Goal: Information Seeking & Learning: Check status

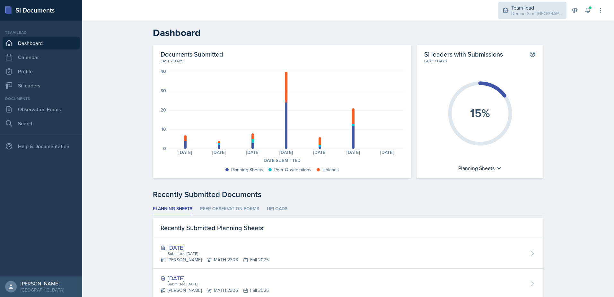
click at [528, 11] on div "Demon SI of [GEOGRAPHIC_DATA] / Fall 2025" at bounding box center [536, 13] width 51 height 7
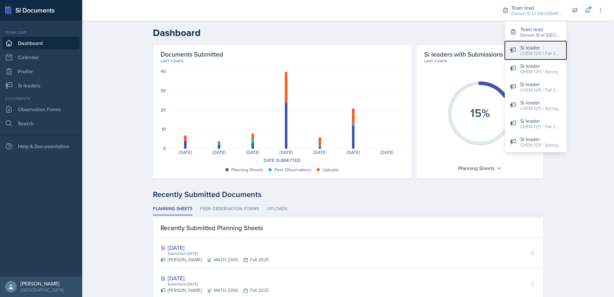
click at [530, 50] on div "CHEM 1211 / Fall 2025" at bounding box center [540, 53] width 41 height 7
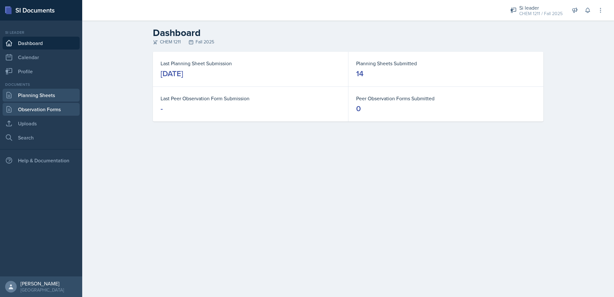
drag, startPoint x: 46, startPoint y: 112, endPoint x: 45, endPoint y: 100, distance: 11.6
click at [46, 111] on link "Observation Forms" at bounding box center [41, 109] width 77 height 13
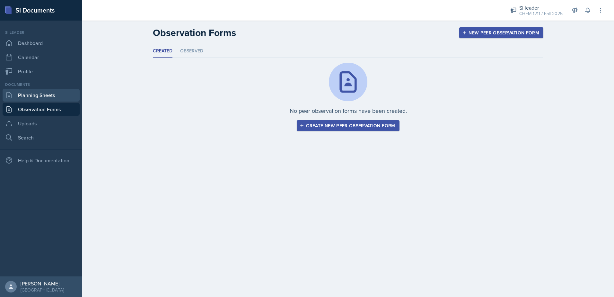
click at [45, 99] on link "Planning Sheets" at bounding box center [41, 95] width 77 height 13
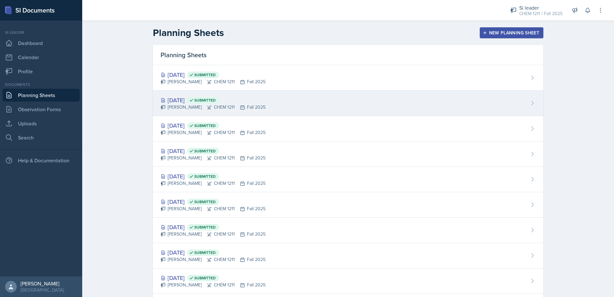
click at [228, 96] on div "Oct 1st, 2025 Submitted" at bounding box center [213, 100] width 105 height 9
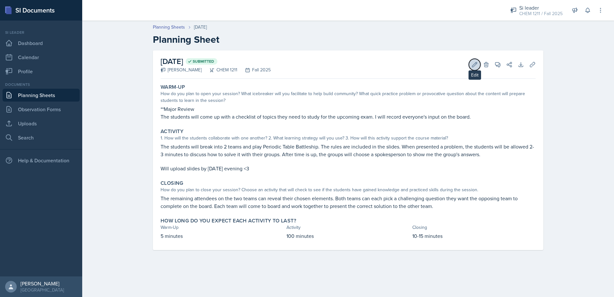
click at [474, 67] on icon at bounding box center [474, 64] width 6 height 6
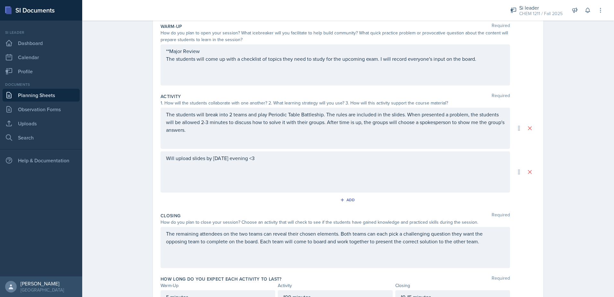
click at [294, 178] on div "Will upload slides by [DATE] evening <3" at bounding box center [335, 171] width 349 height 41
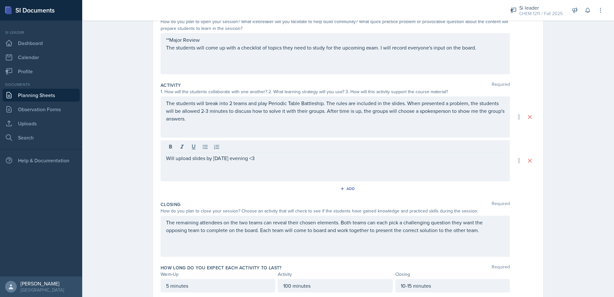
drag, startPoint x: 165, startPoint y: 170, endPoint x: 137, endPoint y: 170, distance: 28.3
click at [91, 172] on div "Planning Sheets Oct 1st, 2025 Planning Sheet Date October 1st, 2025 October 202…" at bounding box center [348, 130] width 532 height 376
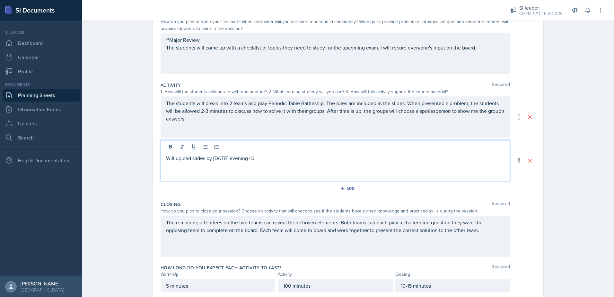
drag, startPoint x: 262, startPoint y: 150, endPoint x: 146, endPoint y: 157, distance: 116.1
click at [146, 157] on div "Date October 1st, 2025 October 2025 28 29 30 1 2 3 4 5 6 7 8 9 10 11 12 13 14 1…" at bounding box center [348, 146] width 411 height 343
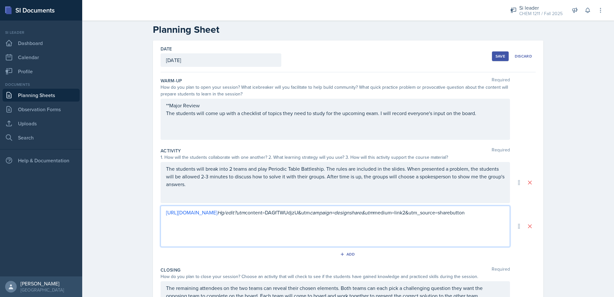
scroll to position [0, 0]
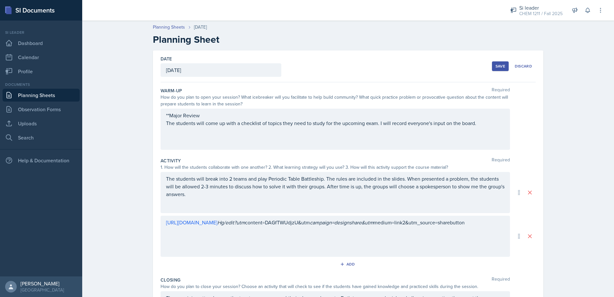
click at [501, 64] on div "Save" at bounding box center [500, 66] width 10 height 5
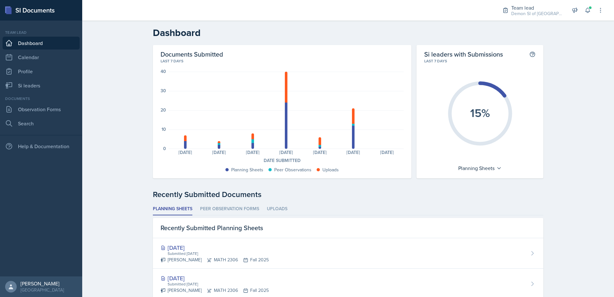
click at [581, 13] on div "Team lead Demon SI of Fleet Street / Fall 2025 Team lead Demon SI of [GEOGRAPHI…" at bounding box center [548, 10] width 110 height 21
click at [583, 13] on button at bounding box center [588, 10] width 12 height 12
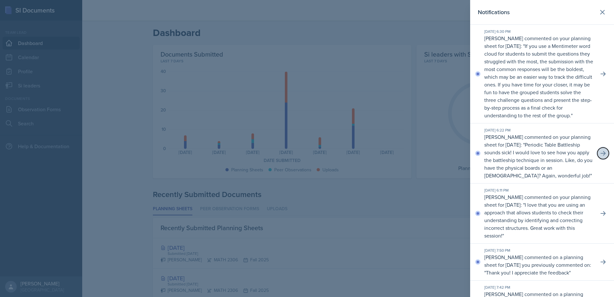
click at [600, 155] on icon at bounding box center [602, 153] width 5 height 4
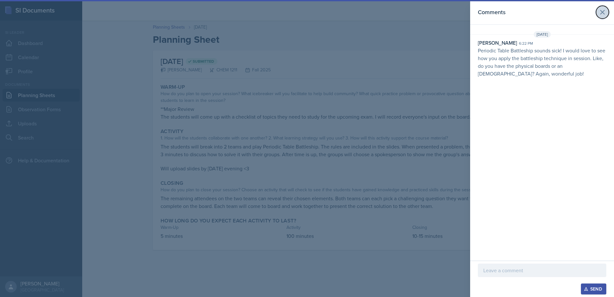
click at [606, 11] on icon at bounding box center [602, 12] width 8 height 8
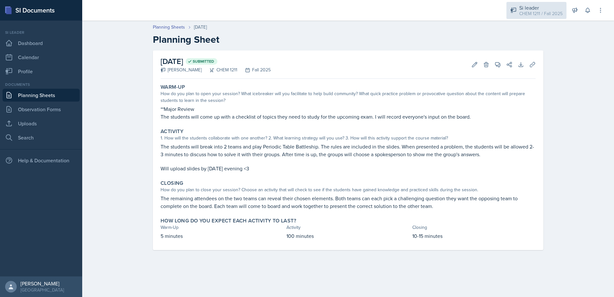
click at [529, 16] on div "CHEM 1211 / Fall 2025" at bounding box center [540, 13] width 43 height 7
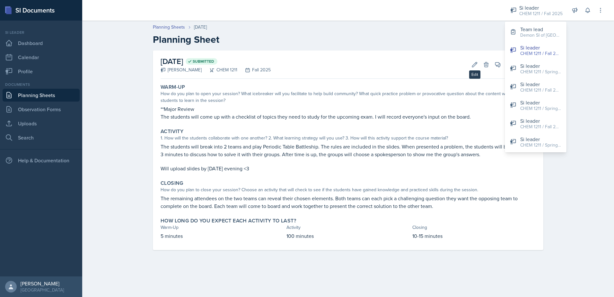
click at [472, 70] on div "[DATE] Submitted [PERSON_NAME] CHEM 1211 Fall 2025 Edit Delete View Comments Co…" at bounding box center [348, 64] width 375 height 28
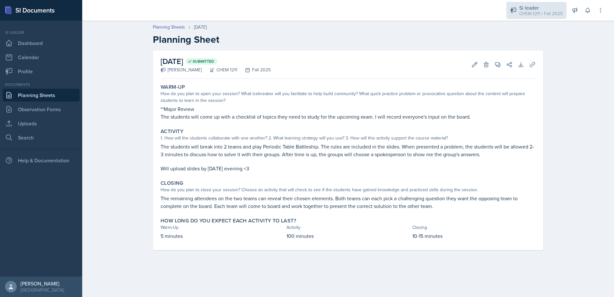
click at [520, 12] on div "CHEM 1211 / Fall 2025" at bounding box center [540, 13] width 43 height 7
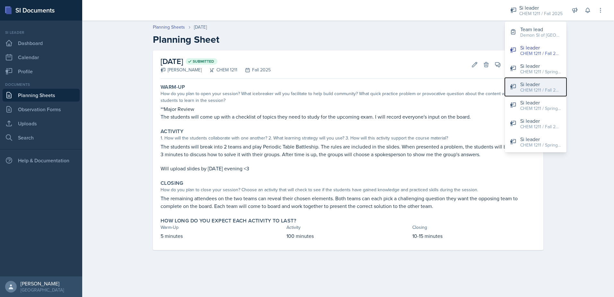
click at [541, 89] on div "CHEM 1211 / Fall 2023" at bounding box center [540, 90] width 41 height 7
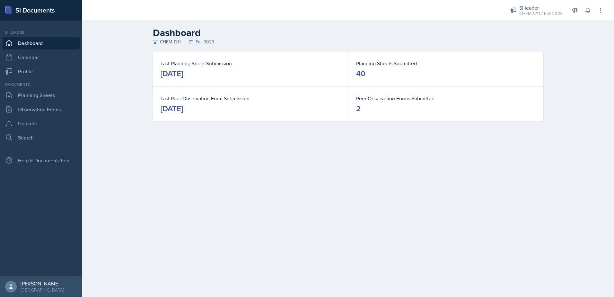
click at [535, 21] on header "Dashboard CHEM 1211 Fall 2023" at bounding box center [348, 36] width 532 height 31
click at [533, 14] on div "CHEM 1211 / Fall 2023" at bounding box center [540, 13] width 43 height 7
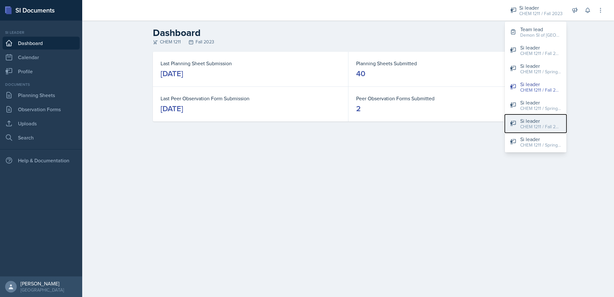
click at [537, 123] on div "CHEM 1211 / Fall 2024" at bounding box center [540, 126] width 41 height 7
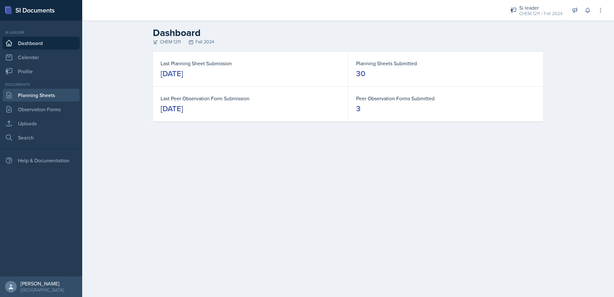
click at [64, 95] on link "Planning Sheets" at bounding box center [41, 95] width 77 height 13
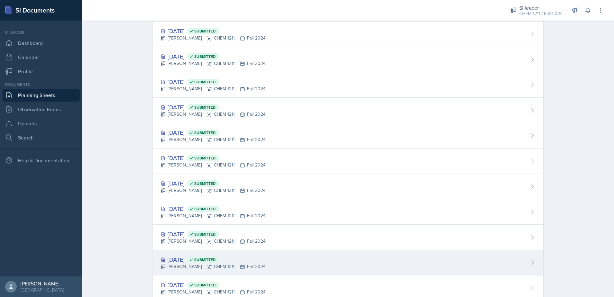
scroll to position [321, 0]
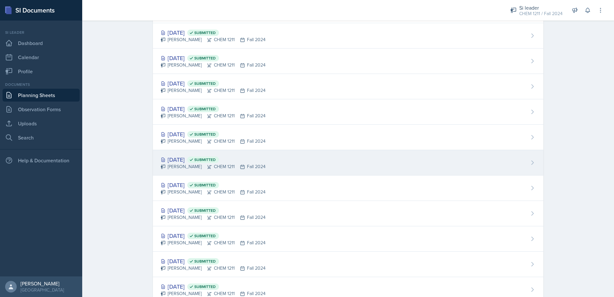
click at [180, 163] on div "[PERSON_NAME] CHEM 1211 Fall 2024" at bounding box center [213, 166] width 105 height 7
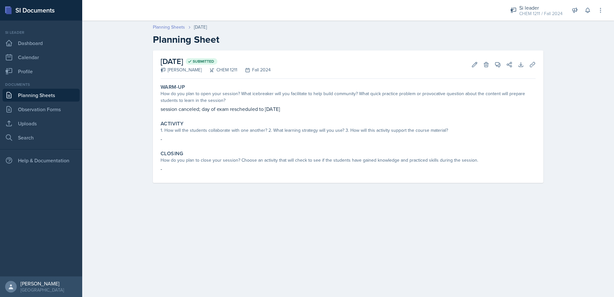
click at [175, 27] on link "Planning Sheets" at bounding box center [169, 27] width 32 height 7
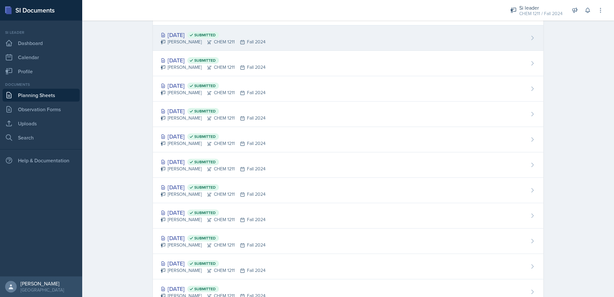
scroll to position [321, 0]
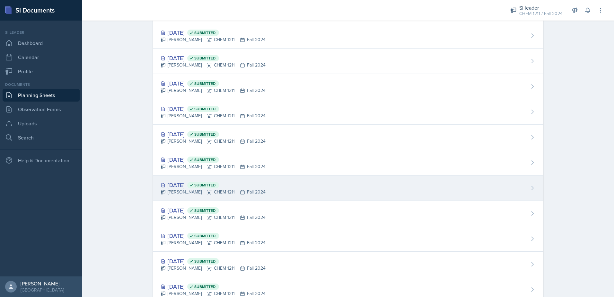
click at [187, 194] on div "[PERSON_NAME] CHEM 1211 Fall 2024" at bounding box center [213, 191] width 105 height 7
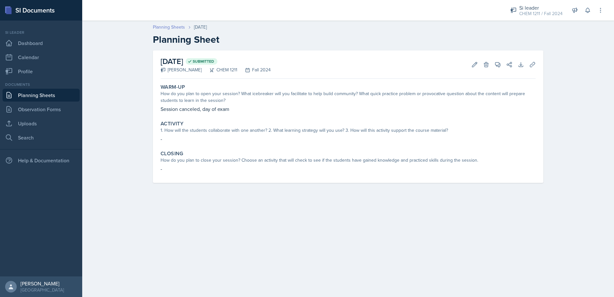
click at [166, 28] on link "Planning Sheets" at bounding box center [169, 27] width 32 height 7
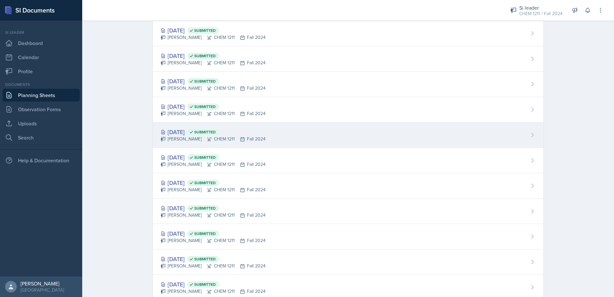
scroll to position [385, 0]
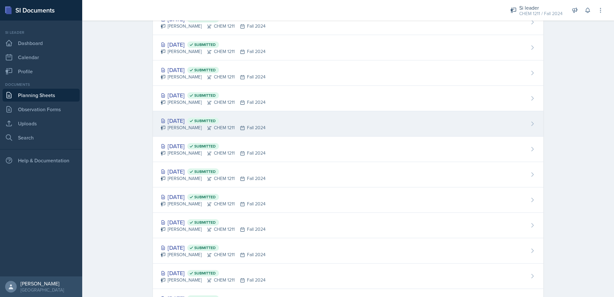
click at [214, 155] on div "[PERSON_NAME] CHEM 1211 Fall 2024" at bounding box center [213, 153] width 105 height 7
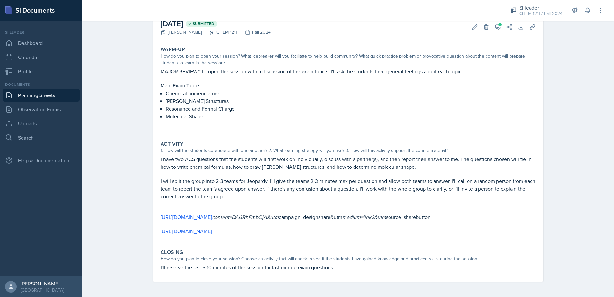
scroll to position [45, 0]
click at [199, 233] on link "[URL][DOMAIN_NAME]" at bounding box center [186, 230] width 51 height 7
